Goal: Check status: Check status

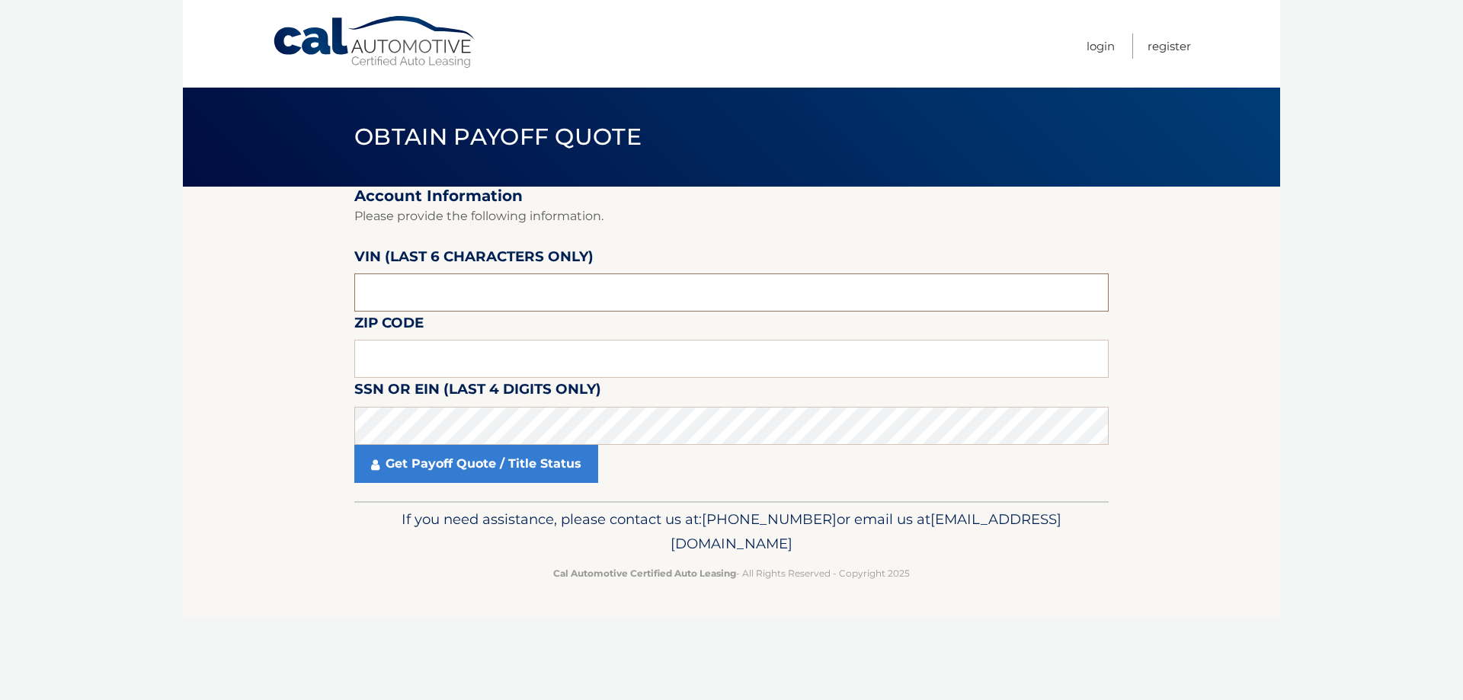
click at [535, 300] on input "text" at bounding box center [731, 293] width 755 height 38
drag, startPoint x: 496, startPoint y: 297, endPoint x: 506, endPoint y: 296, distance: 9.9
click at [498, 296] on input "51693*" at bounding box center [731, 293] width 755 height 38
type input "516933"
click at [520, 359] on input "text" at bounding box center [731, 359] width 755 height 38
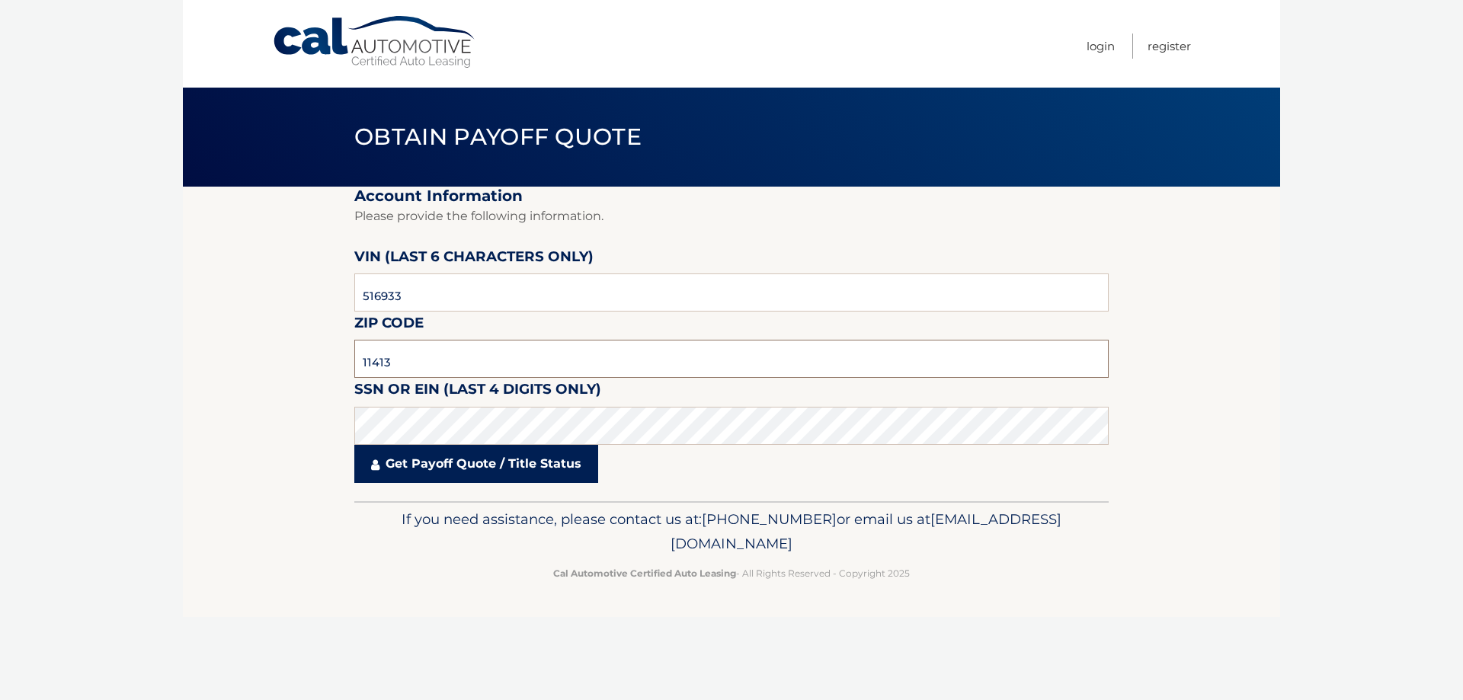
type input "11413"
click at [521, 466] on link "Get Payoff Quote / Title Status" at bounding box center [476, 464] width 244 height 38
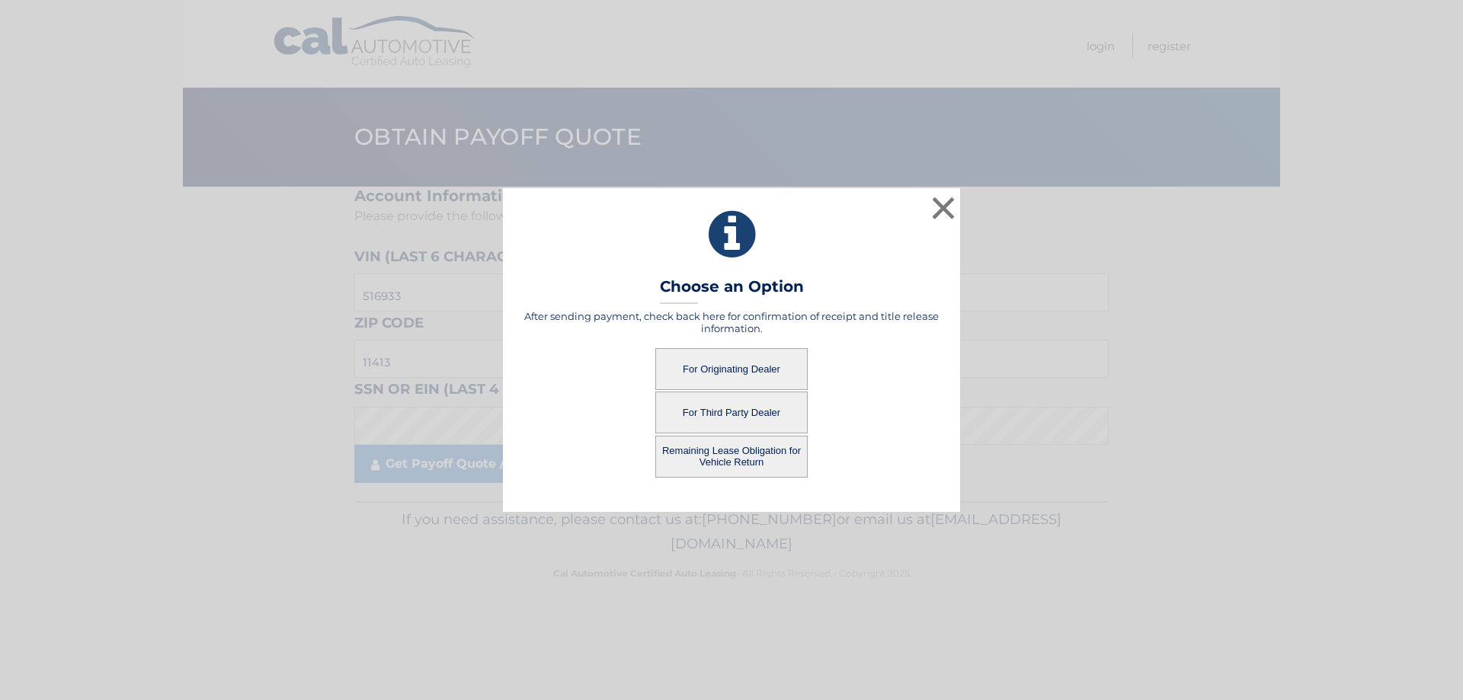
click at [756, 412] on button "For Third Party Dealer" at bounding box center [731, 413] width 152 height 42
click at [724, 412] on button "For Third Party Dealer" at bounding box center [731, 413] width 152 height 42
